Goal: Transaction & Acquisition: Register for event/course

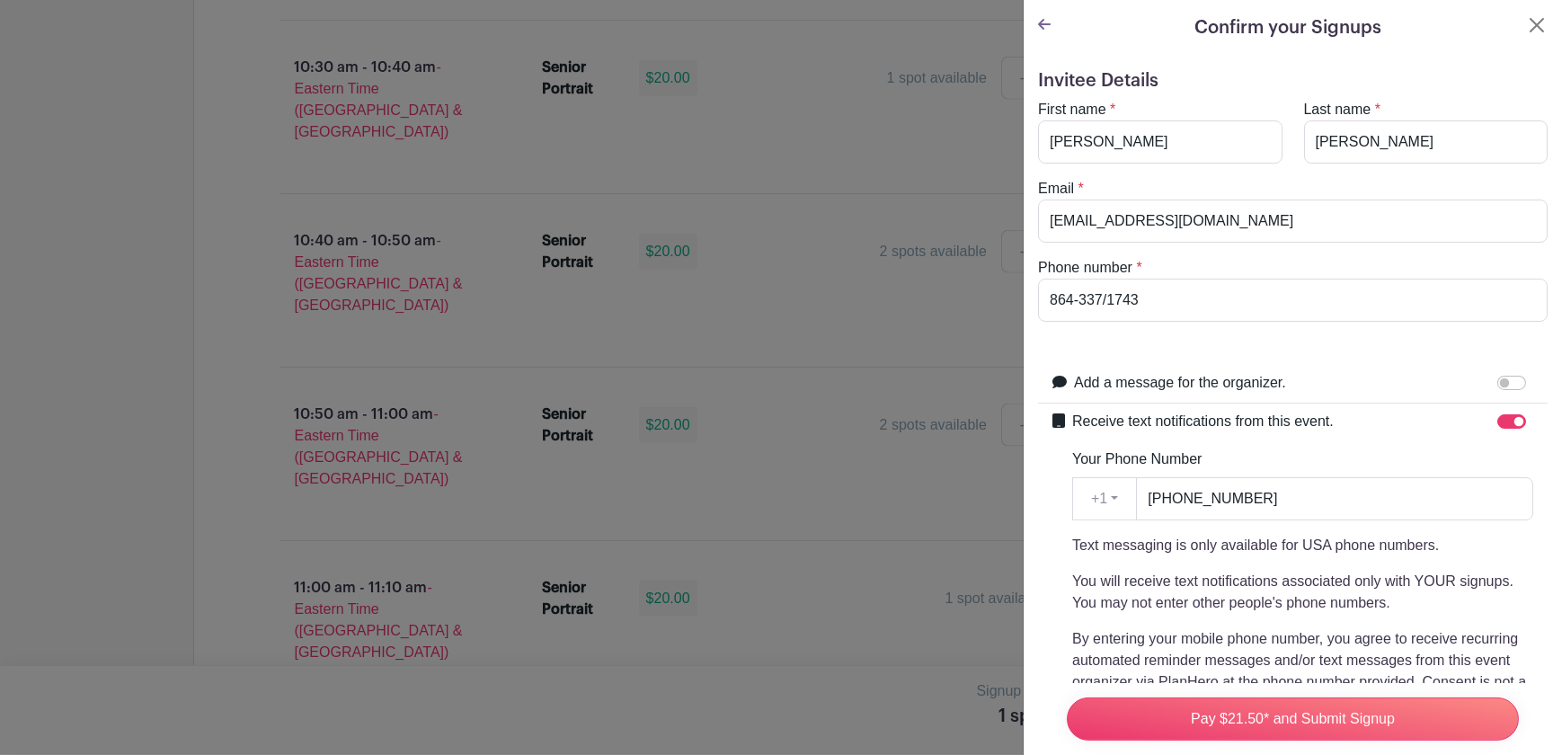
scroll to position [384, 0]
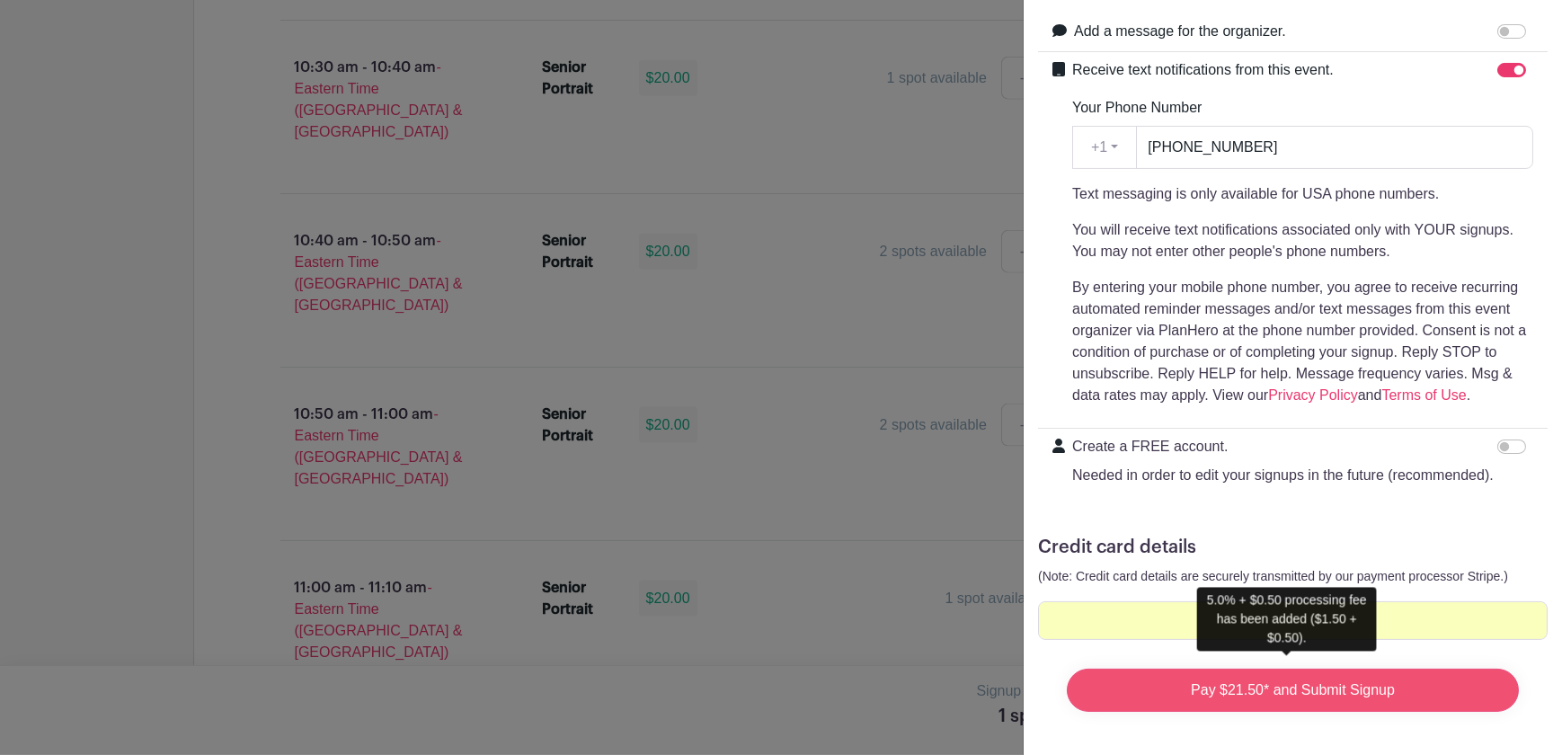
click at [1202, 683] on input "Pay $21.50* and Submit Signup" at bounding box center [1293, 690] width 452 height 43
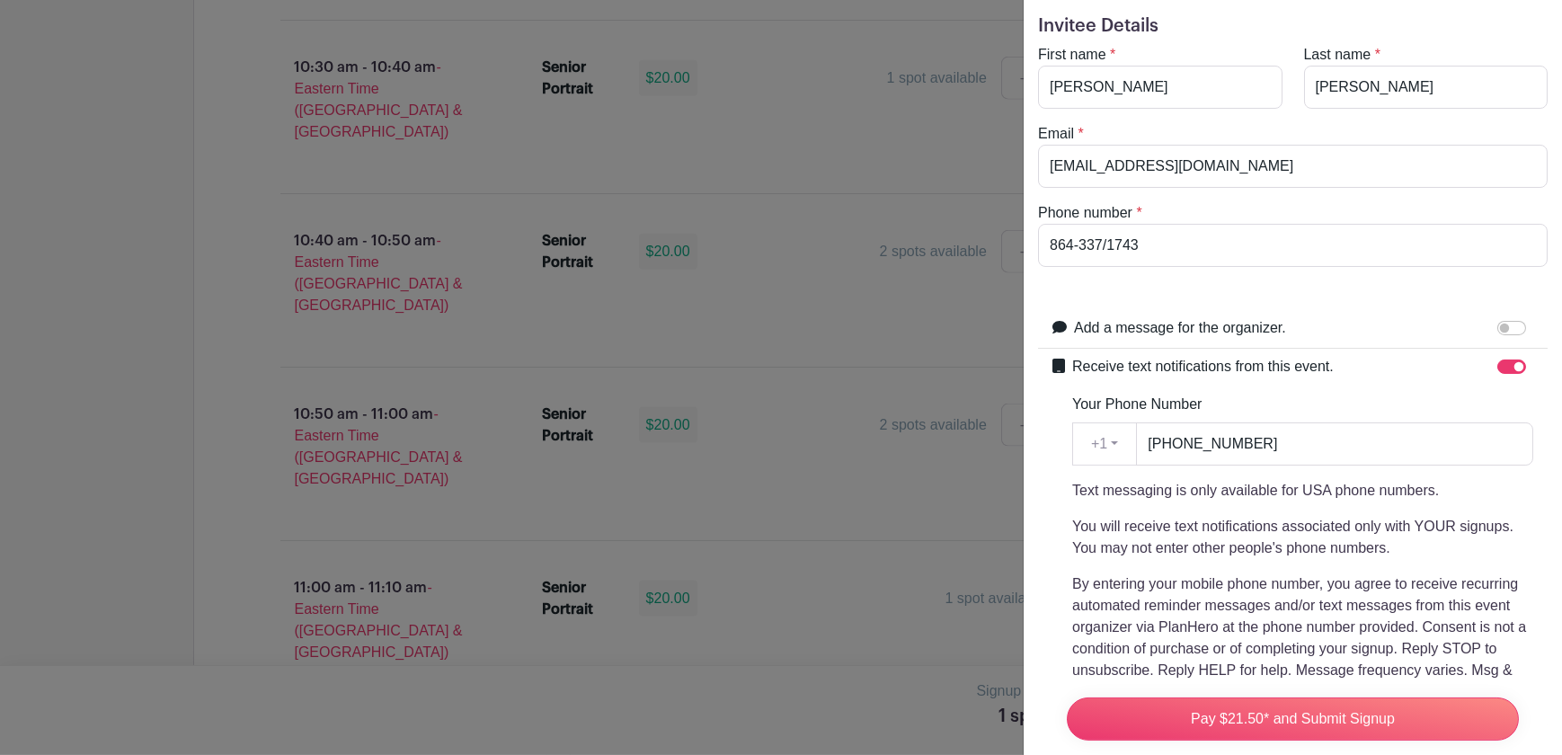
scroll to position [0, 0]
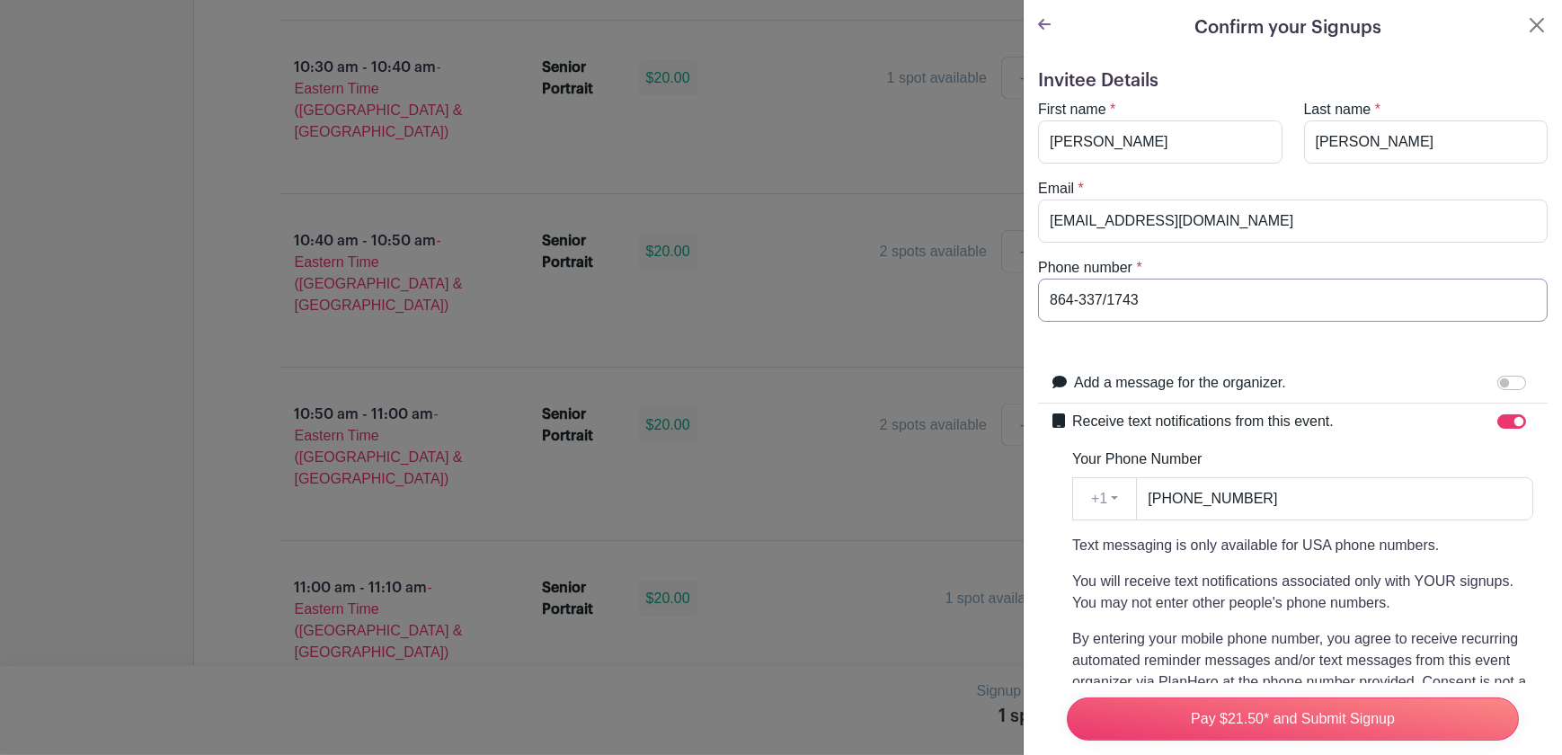
click at [1102, 297] on input "864-337/1743" at bounding box center [1293, 300] width 510 height 43
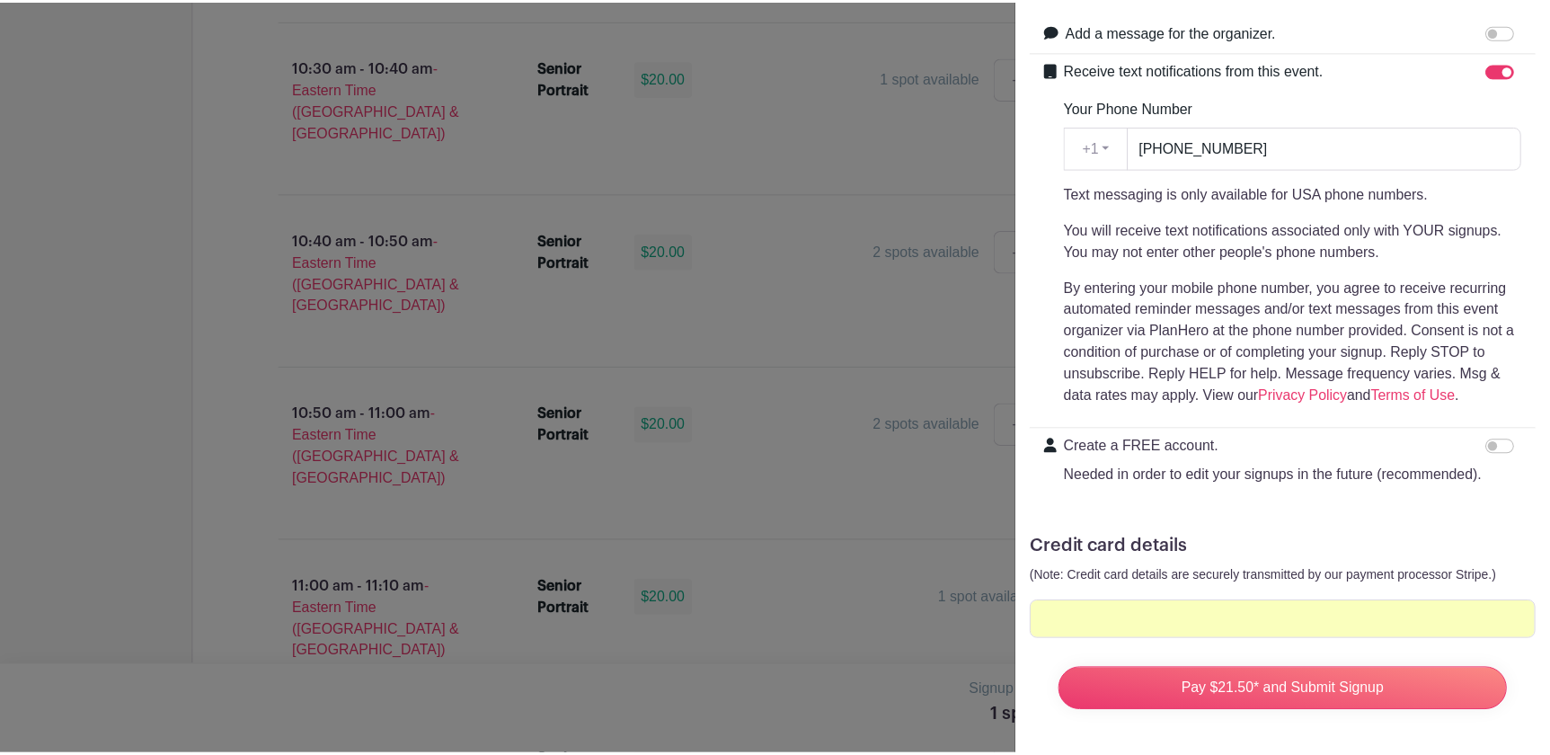
scroll to position [384, 0]
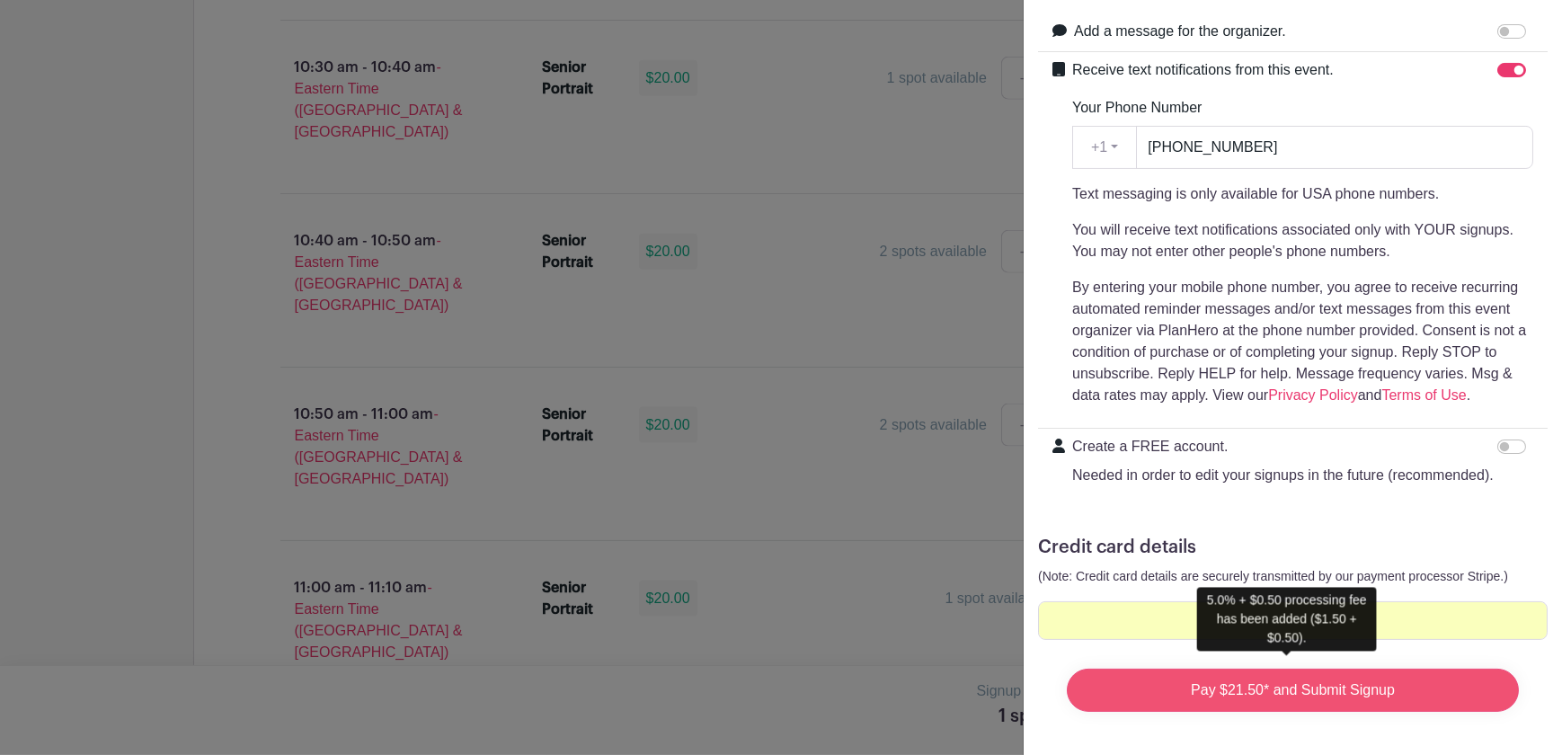
type input "[PHONE_NUMBER]"
click at [1193, 687] on input "Pay $21.50* and Submit Signup" at bounding box center [1293, 690] width 452 height 43
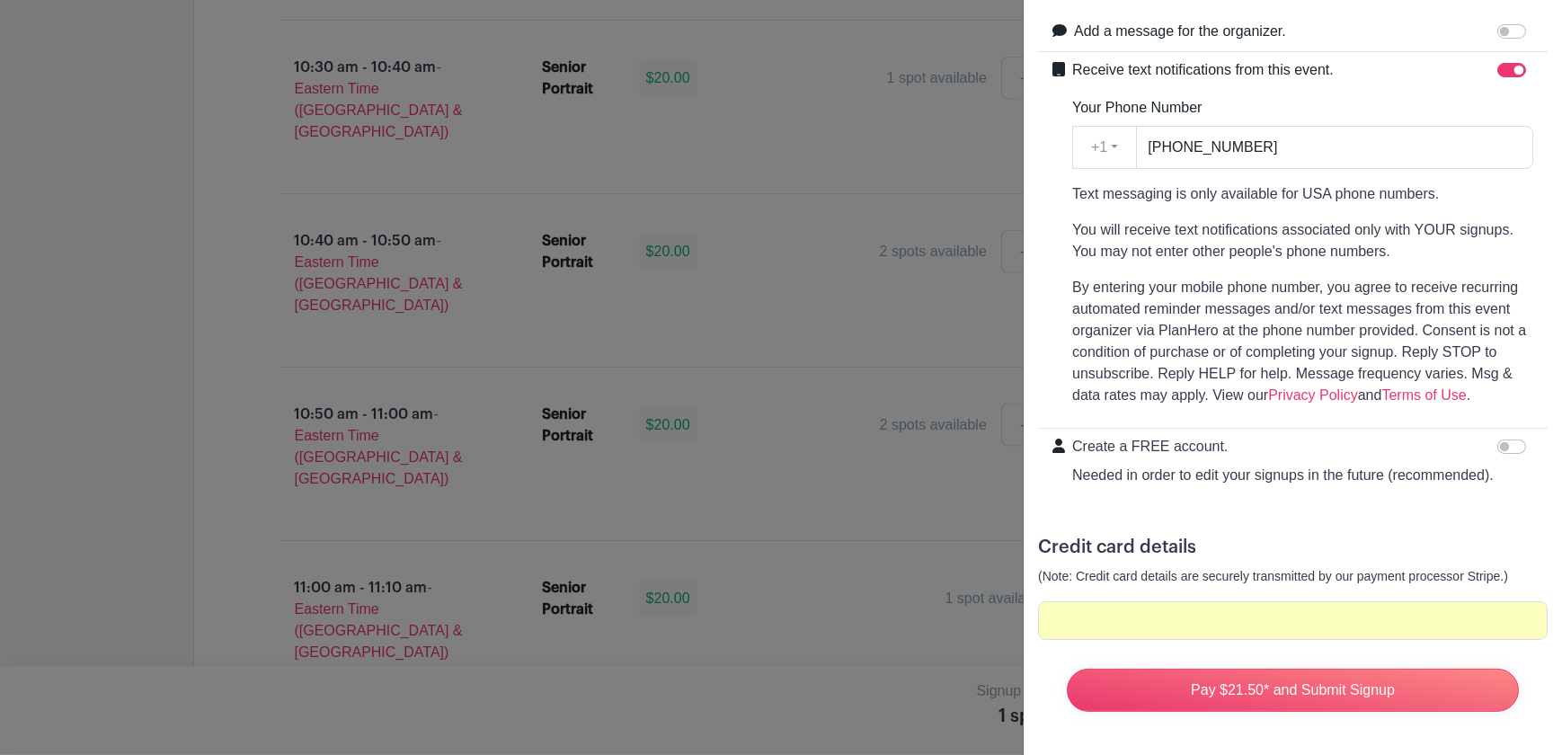
click at [1424, 633] on form "Invitee Details First name * [PERSON_NAME] Last name * [PERSON_NAME] Email * [E…" at bounding box center [1293, 222] width 510 height 1007
click at [1467, 601] on div at bounding box center [1293, 620] width 510 height 39
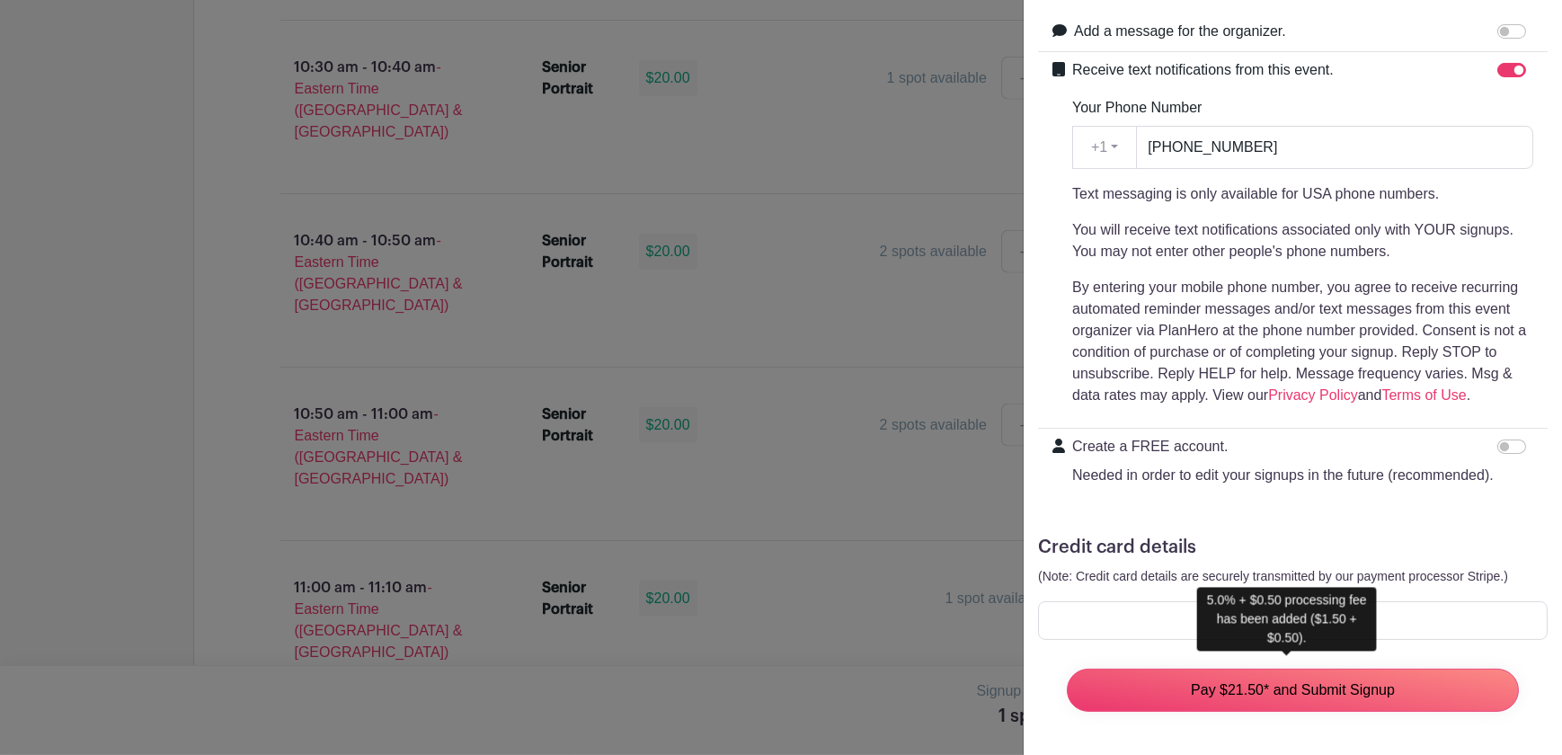
click at [1202, 675] on input "Pay $21.50* and Submit Signup" at bounding box center [1293, 690] width 452 height 43
click at [1165, 681] on input "Pay $21.50* and Submit Signup" at bounding box center [1293, 690] width 452 height 43
click at [1394, 669] on input "Pay $21.50* and Submit Signup" at bounding box center [1293, 690] width 452 height 43
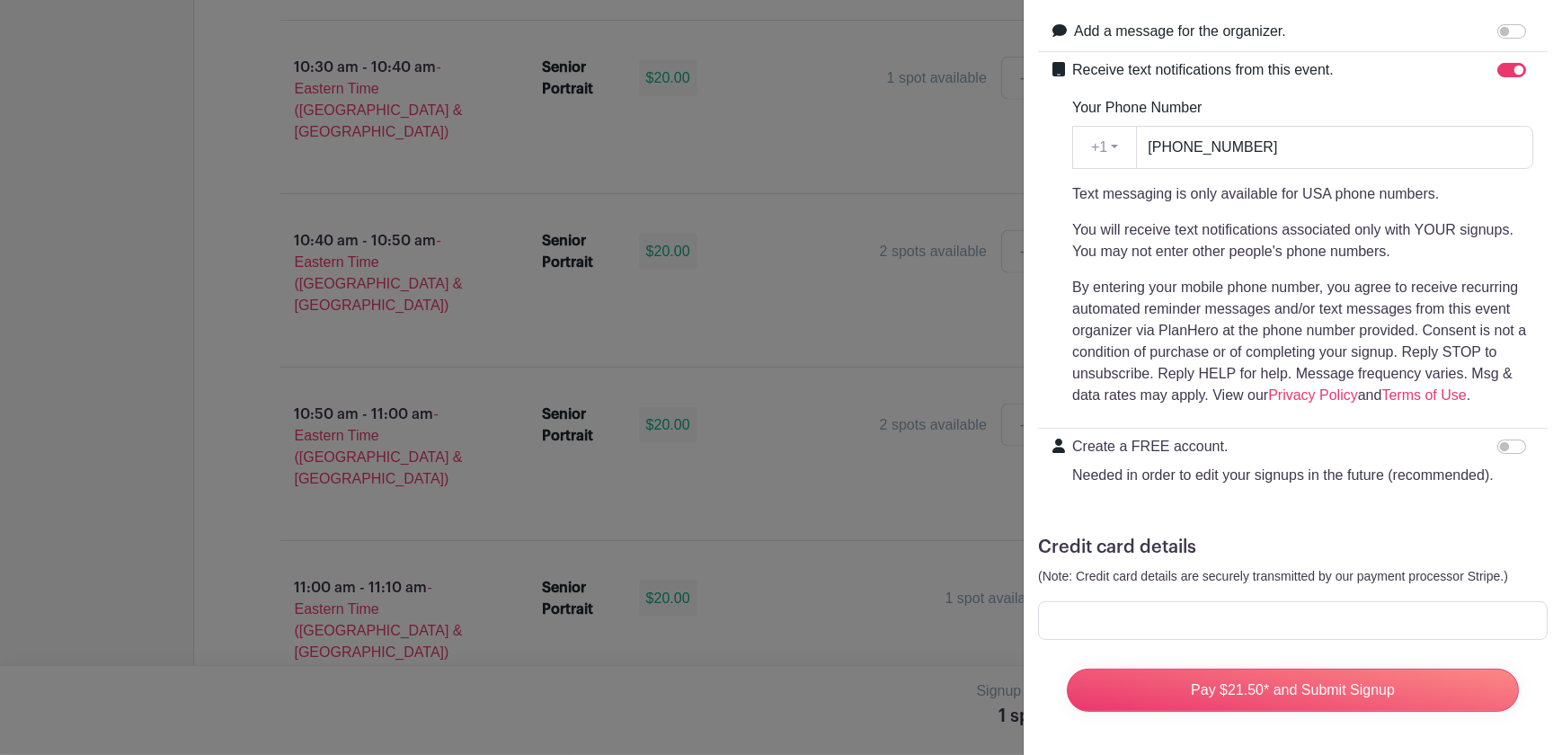
click at [1284, 576] on form "Invitee Details First name * [PERSON_NAME] Last name * [PERSON_NAME] Email * [E…" at bounding box center [1293, 222] width 510 height 1007
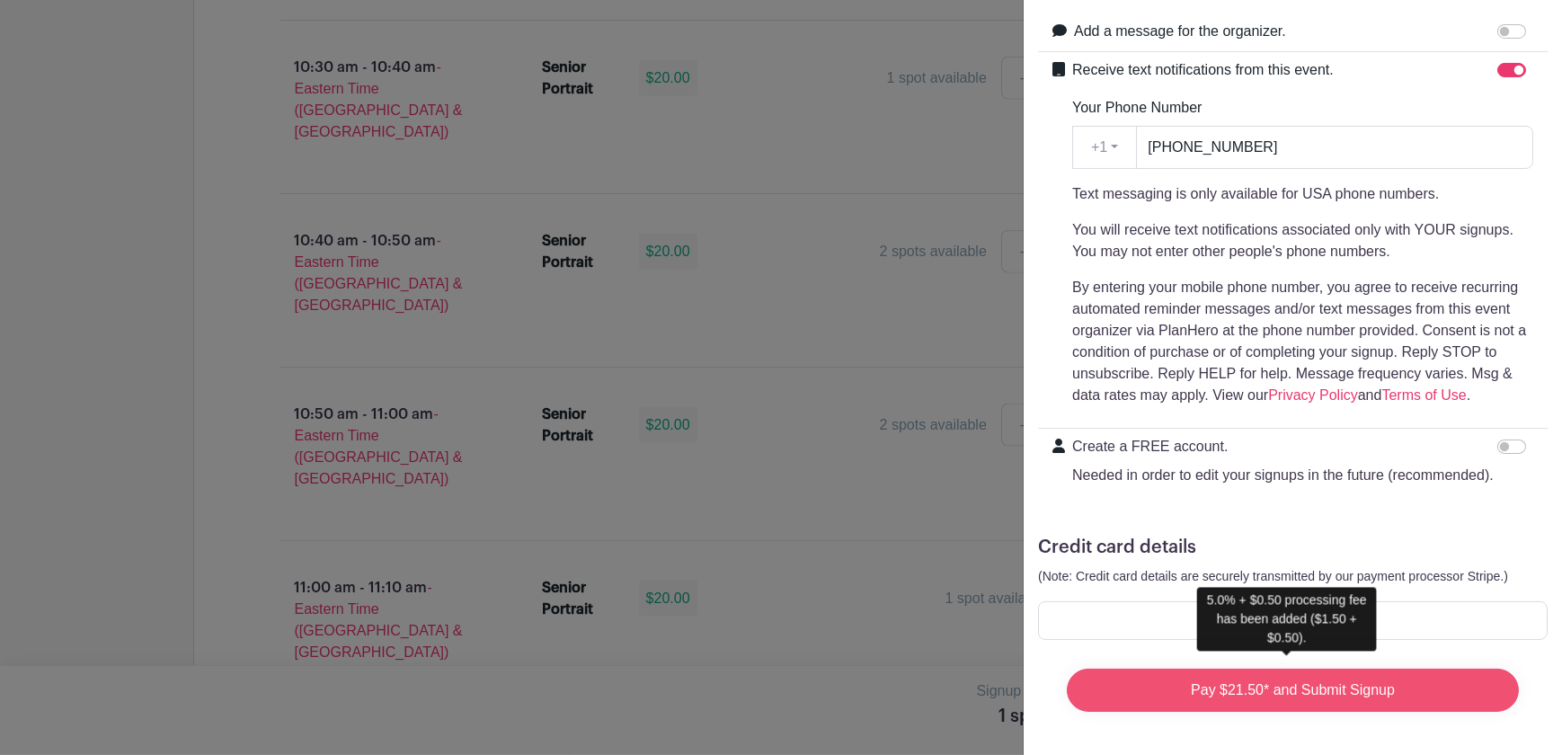
click at [1233, 675] on input "Pay $21.50* and Submit Signup" at bounding box center [1293, 690] width 452 height 43
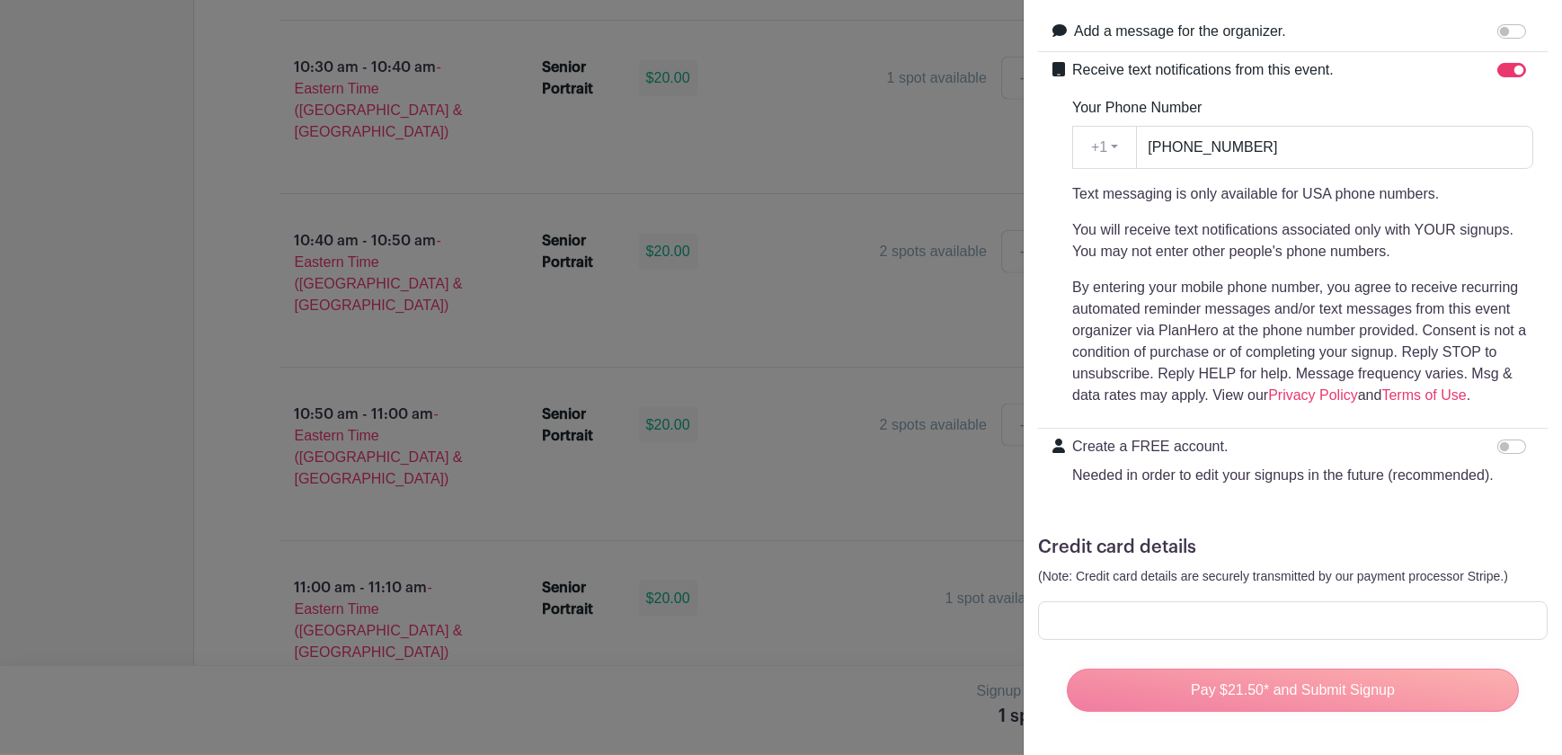
click at [1327, 672] on div "Pay $21.50* and Submit Signup" at bounding box center [1292, 690] width 481 height 72
click at [1346, 683] on div "Pay $21.50* and Submit Signup" at bounding box center [1292, 690] width 481 height 72
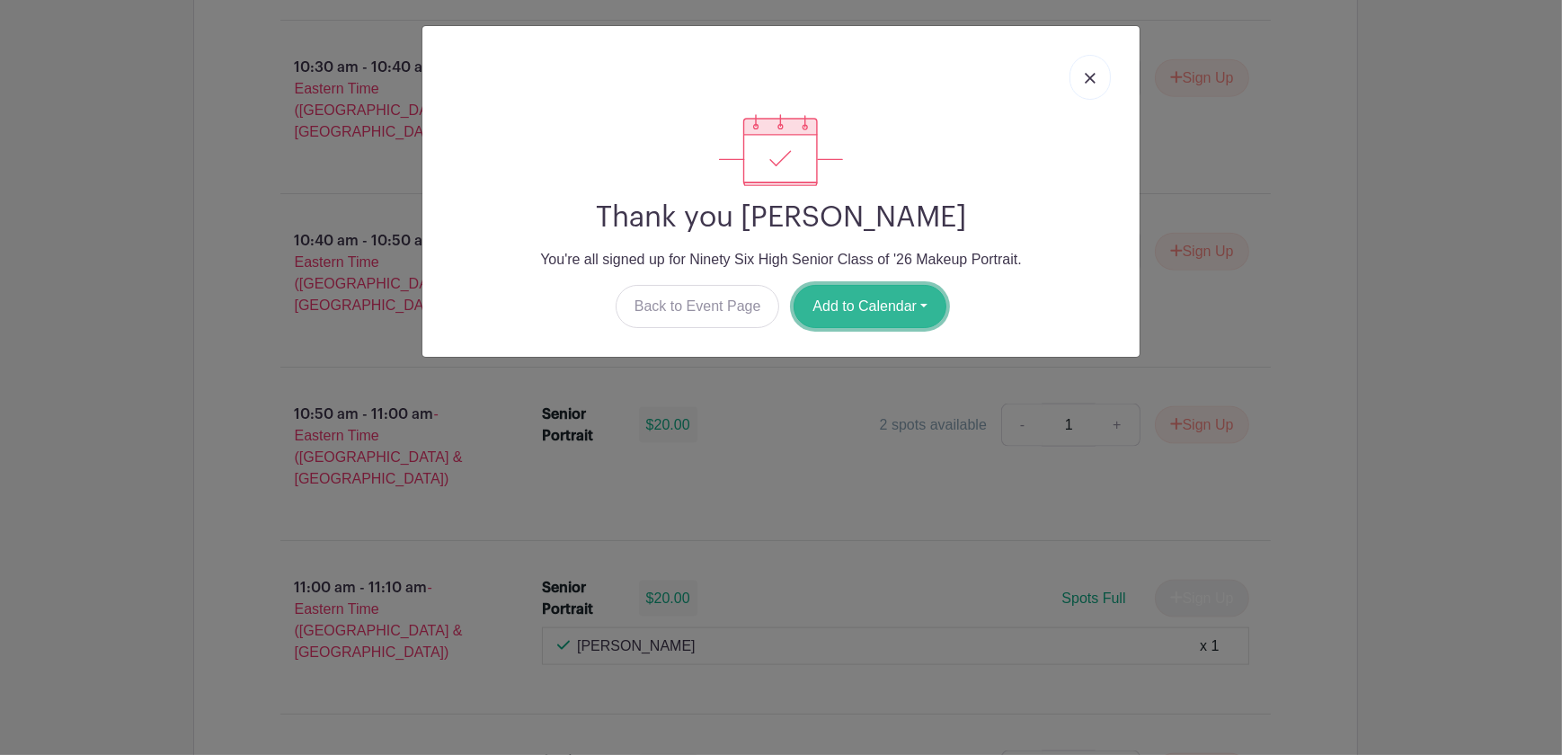
click at [880, 306] on button "Add to Calendar" at bounding box center [870, 306] width 153 height 43
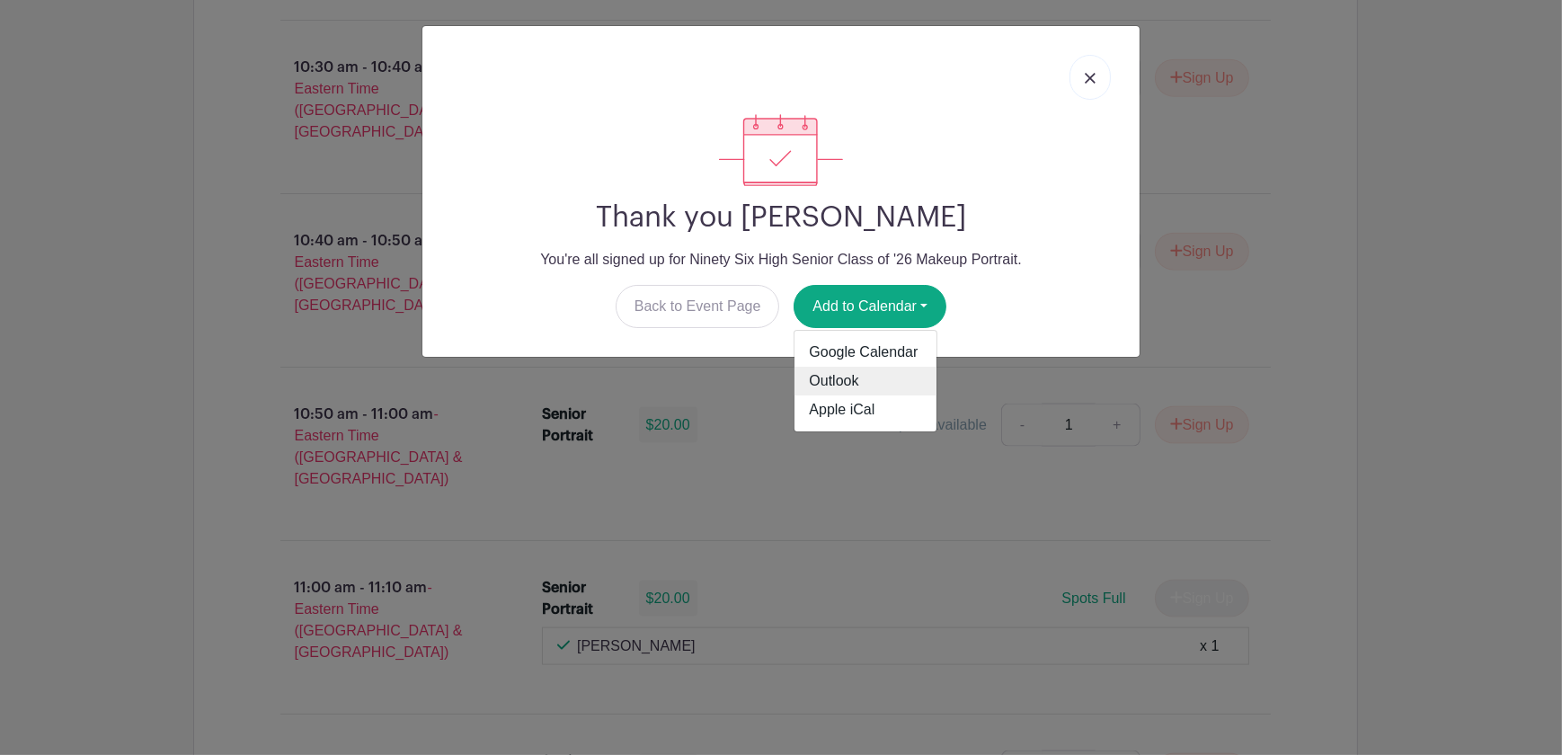
click at [861, 374] on link "Outlook" at bounding box center [865, 381] width 142 height 29
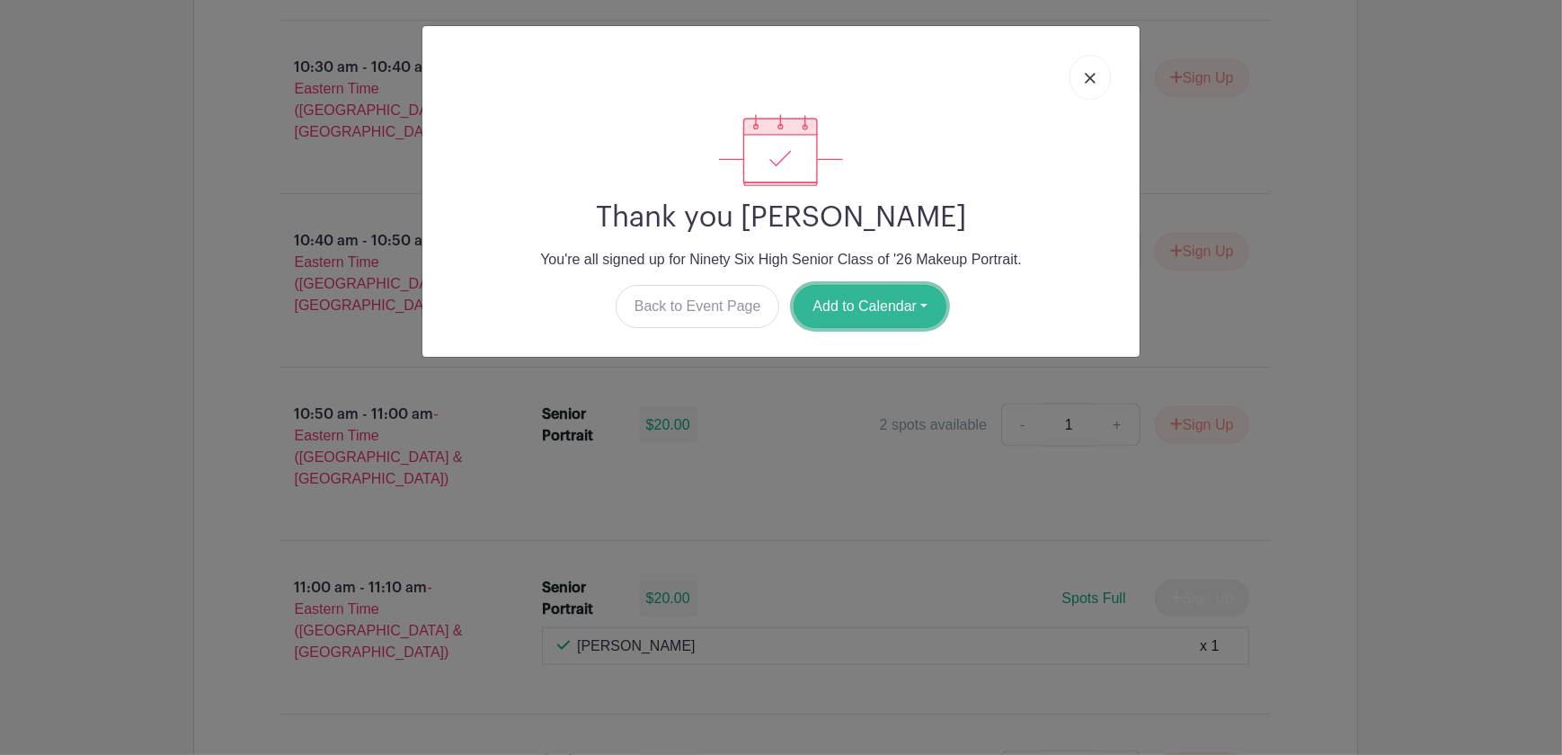
click at [831, 315] on button "Add to Calendar" at bounding box center [870, 306] width 153 height 43
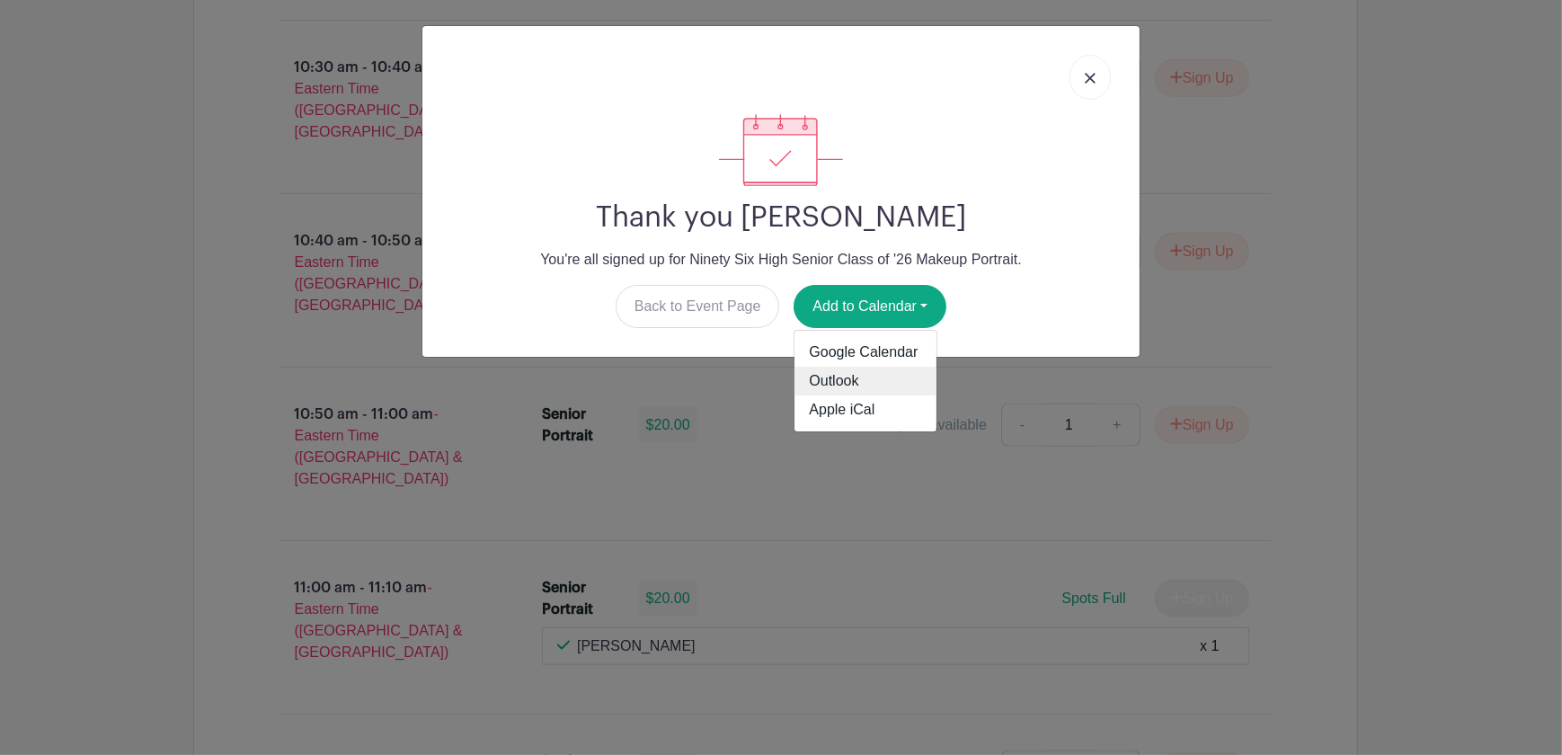
click at [835, 386] on link "Outlook" at bounding box center [865, 381] width 142 height 29
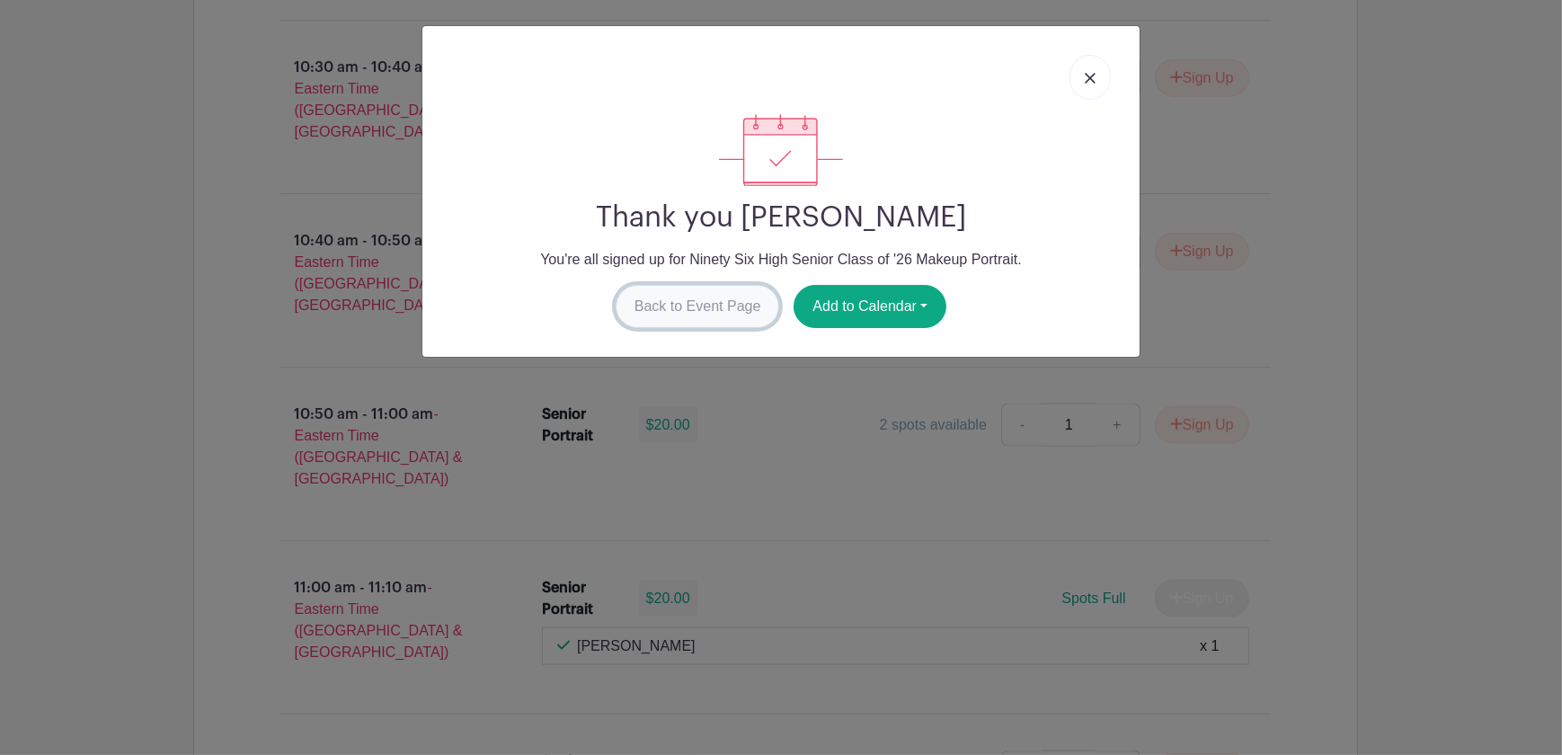
click at [643, 301] on link "Back to Event Page" at bounding box center [698, 306] width 164 height 43
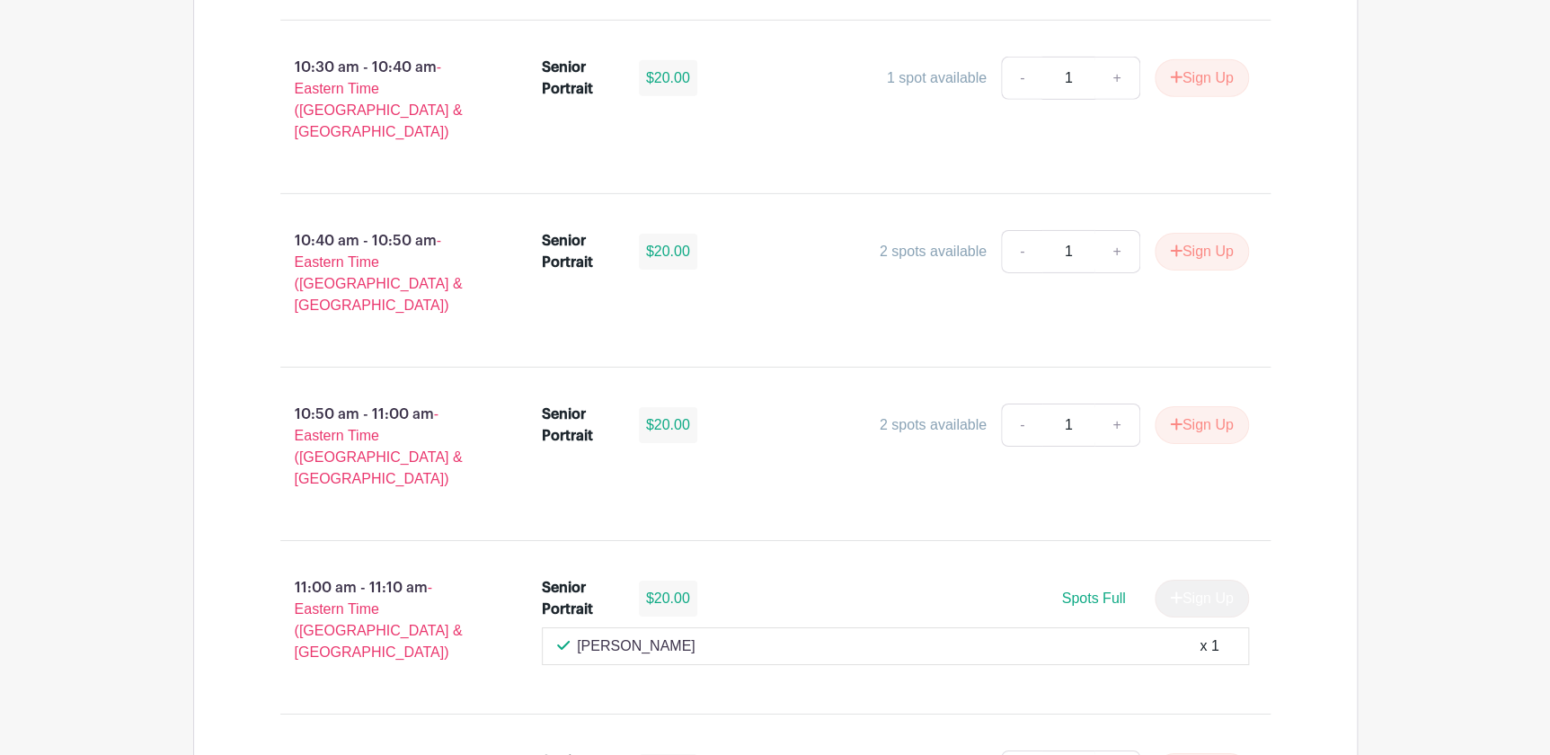
click at [1414, 395] on main "Log In Sign Up for Free Images Ninety Six High Senior Class of '26 Makeup Portr…" at bounding box center [775, 521] width 1550 height 6760
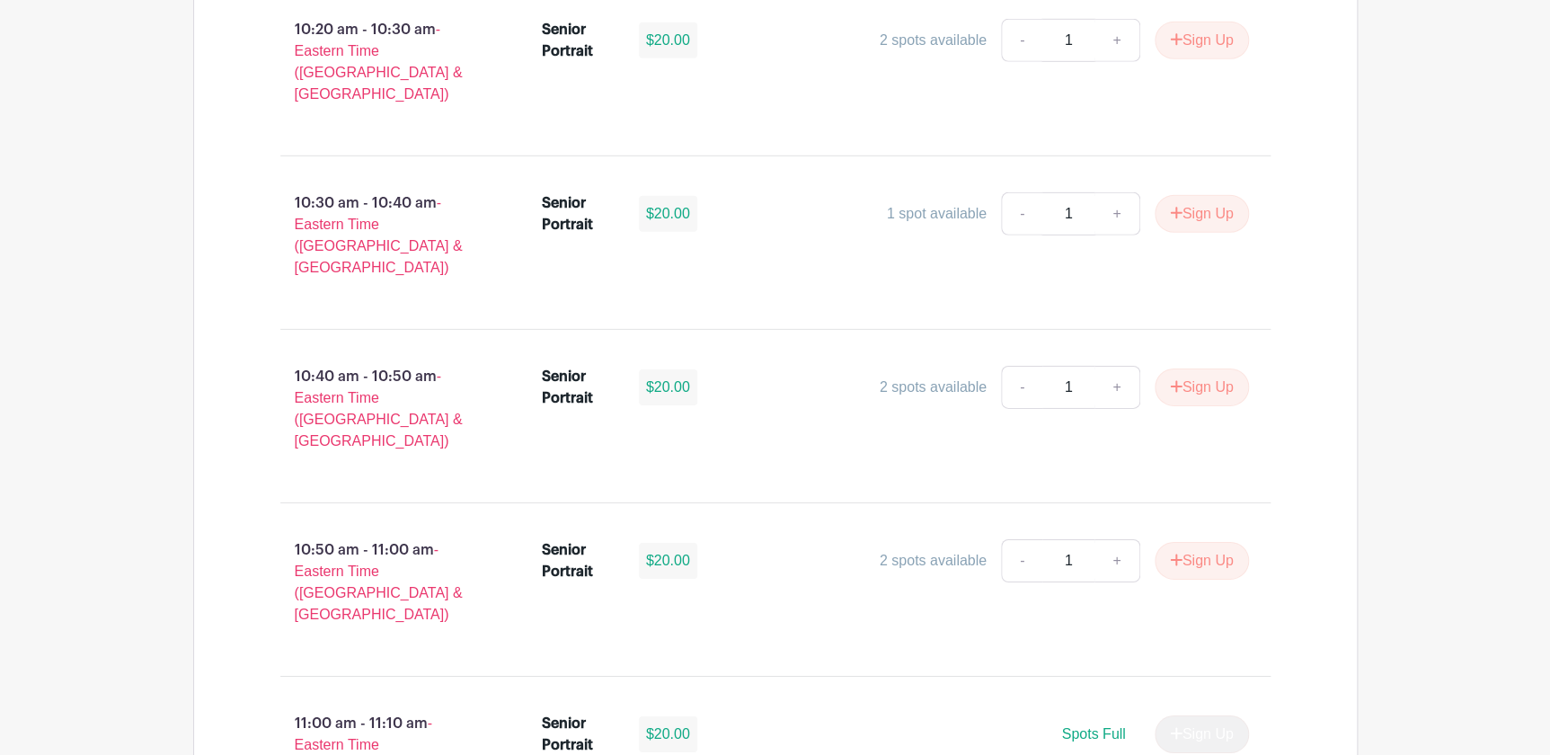
scroll to position [2859, 0]
